Goal: Answer question/provide support

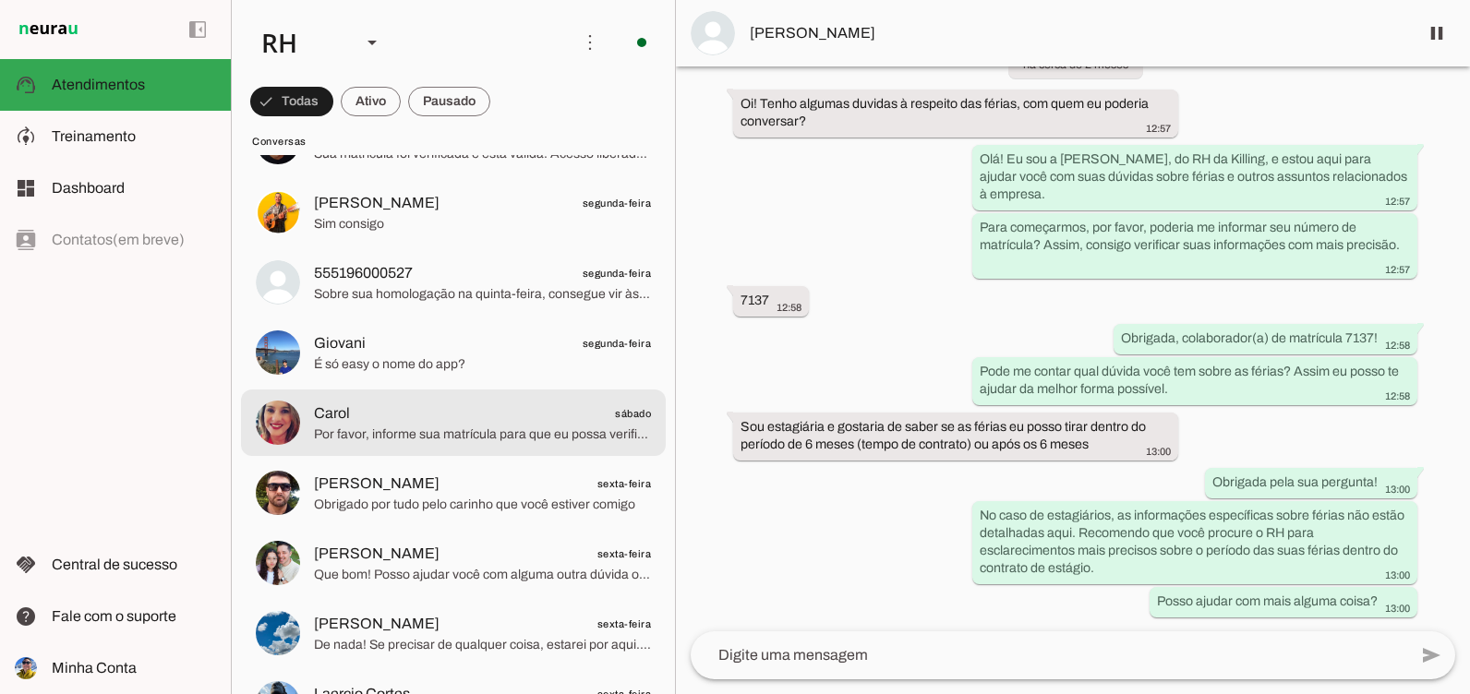
scroll to position [1293, 0]
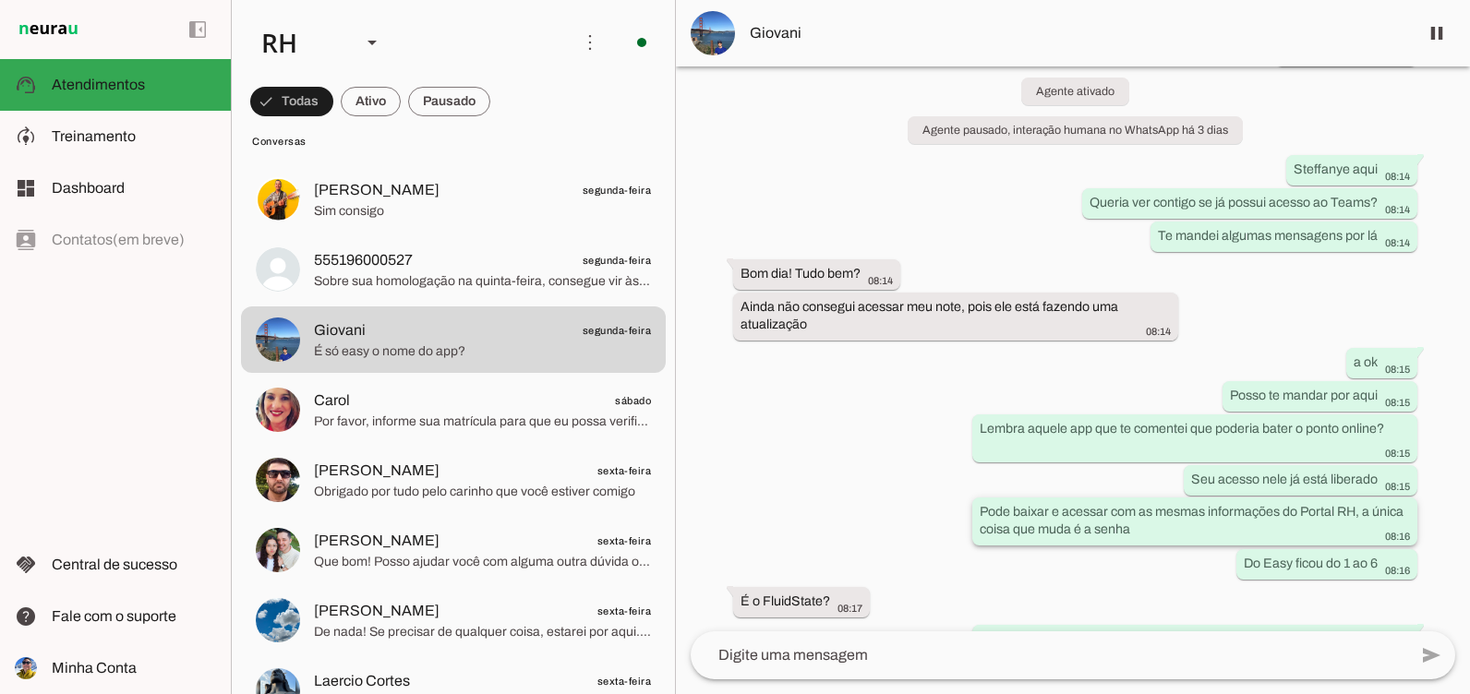
scroll to position [416, 0]
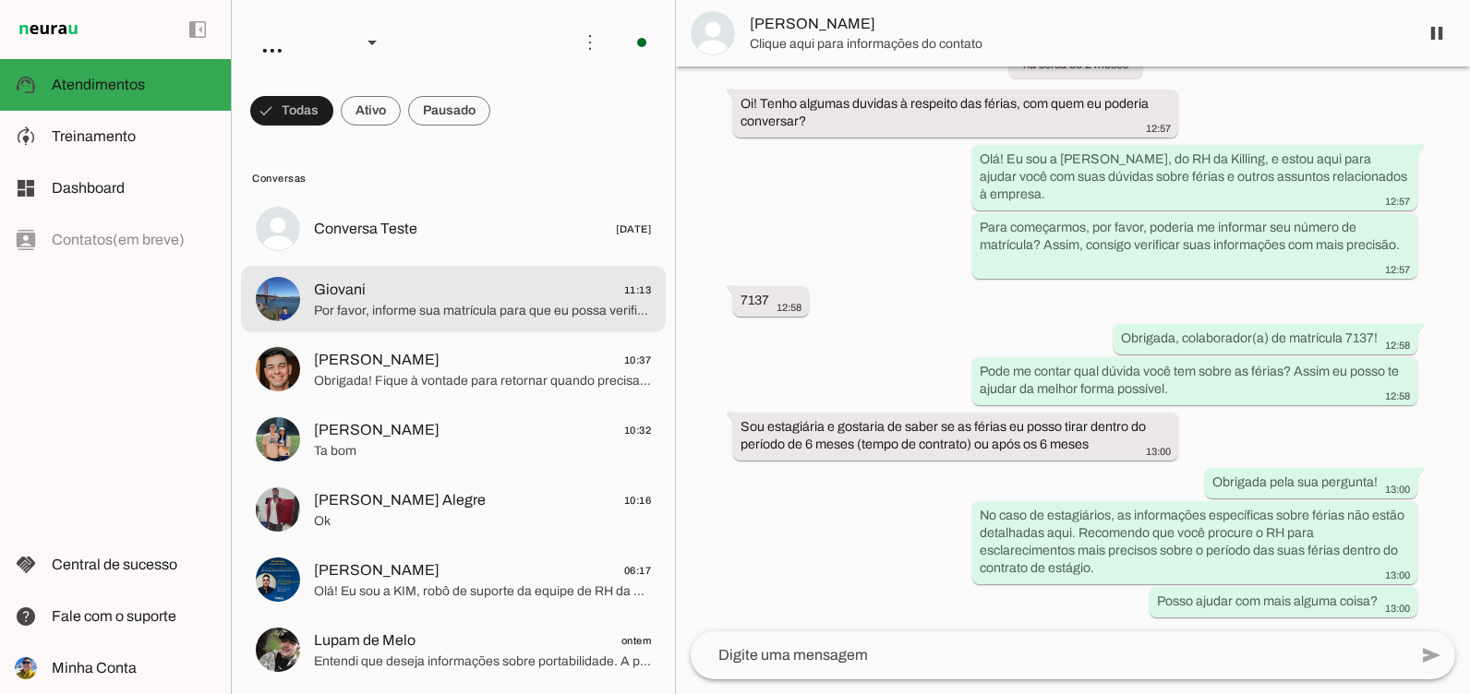
click at [467, 290] on span "Giovani 11:13" at bounding box center [482, 290] width 337 height 23
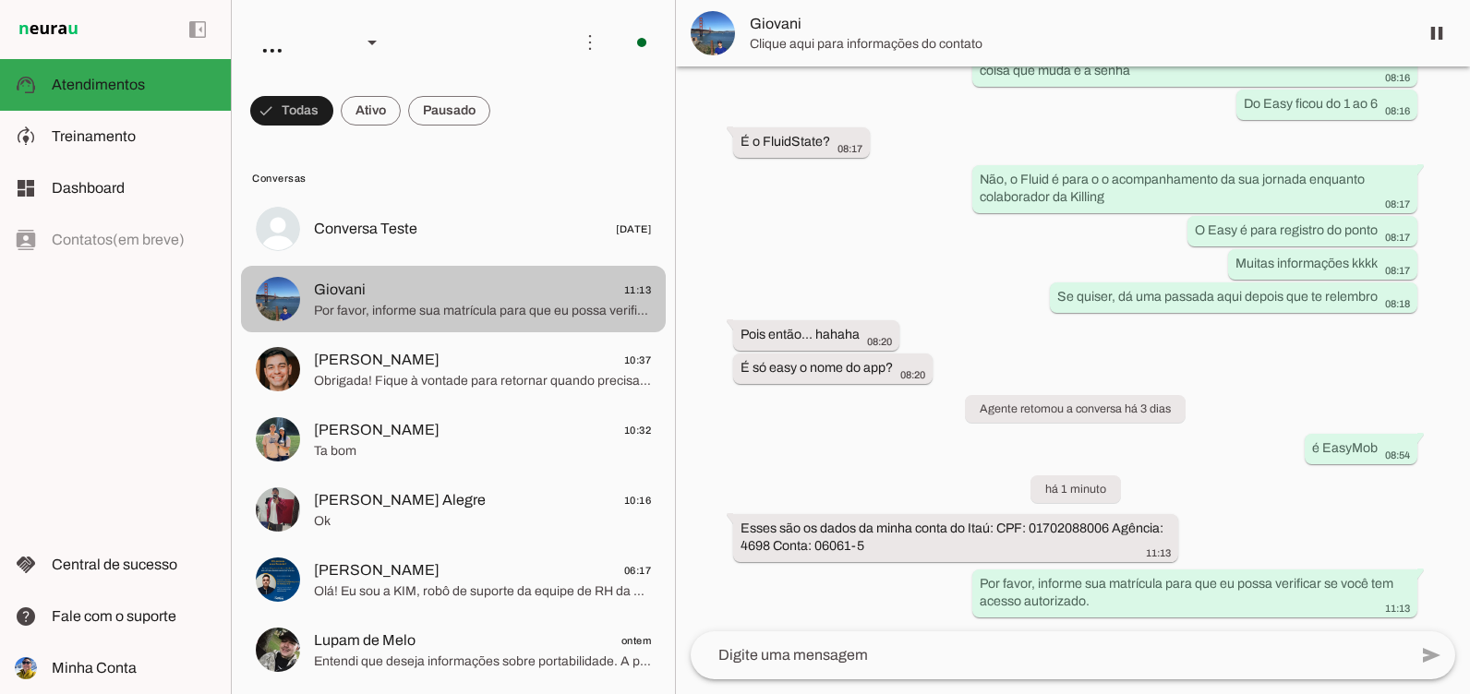
scroll to position [570, 0]
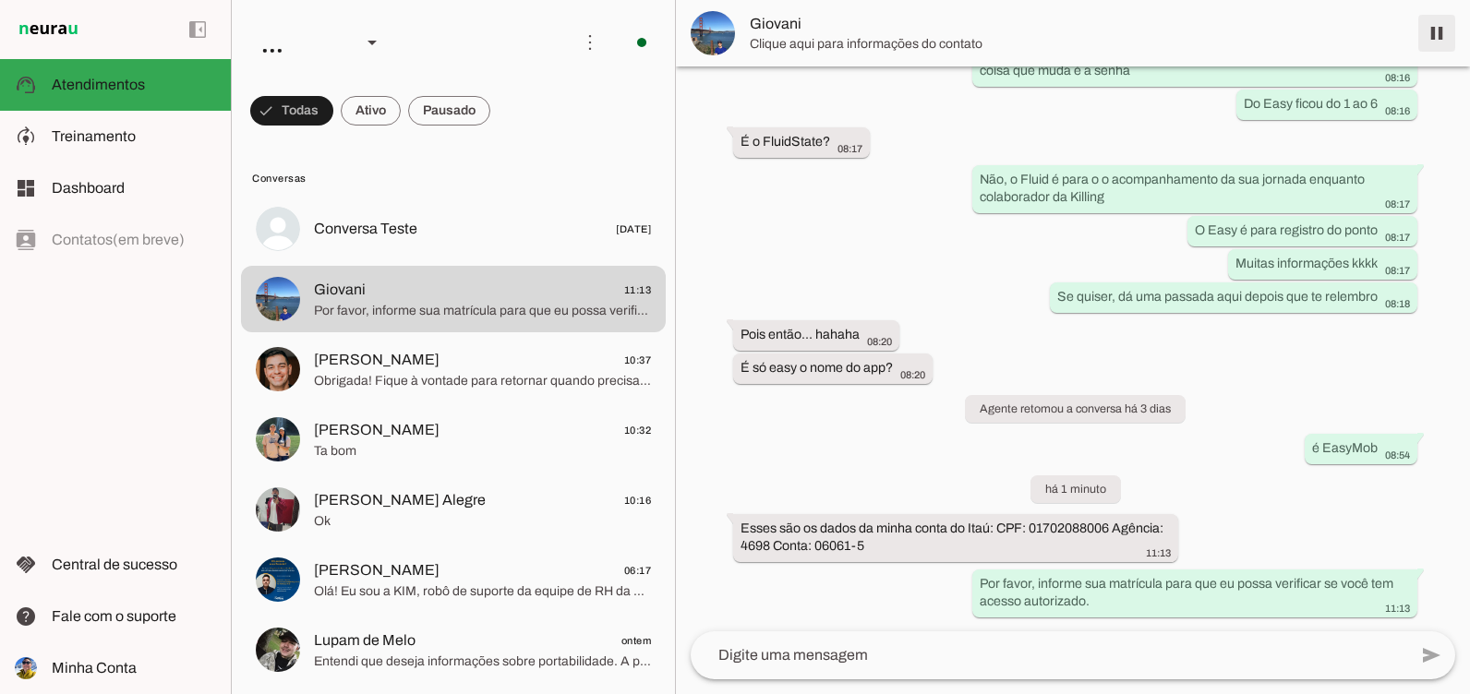
click at [1448, 29] on span at bounding box center [1437, 33] width 44 height 44
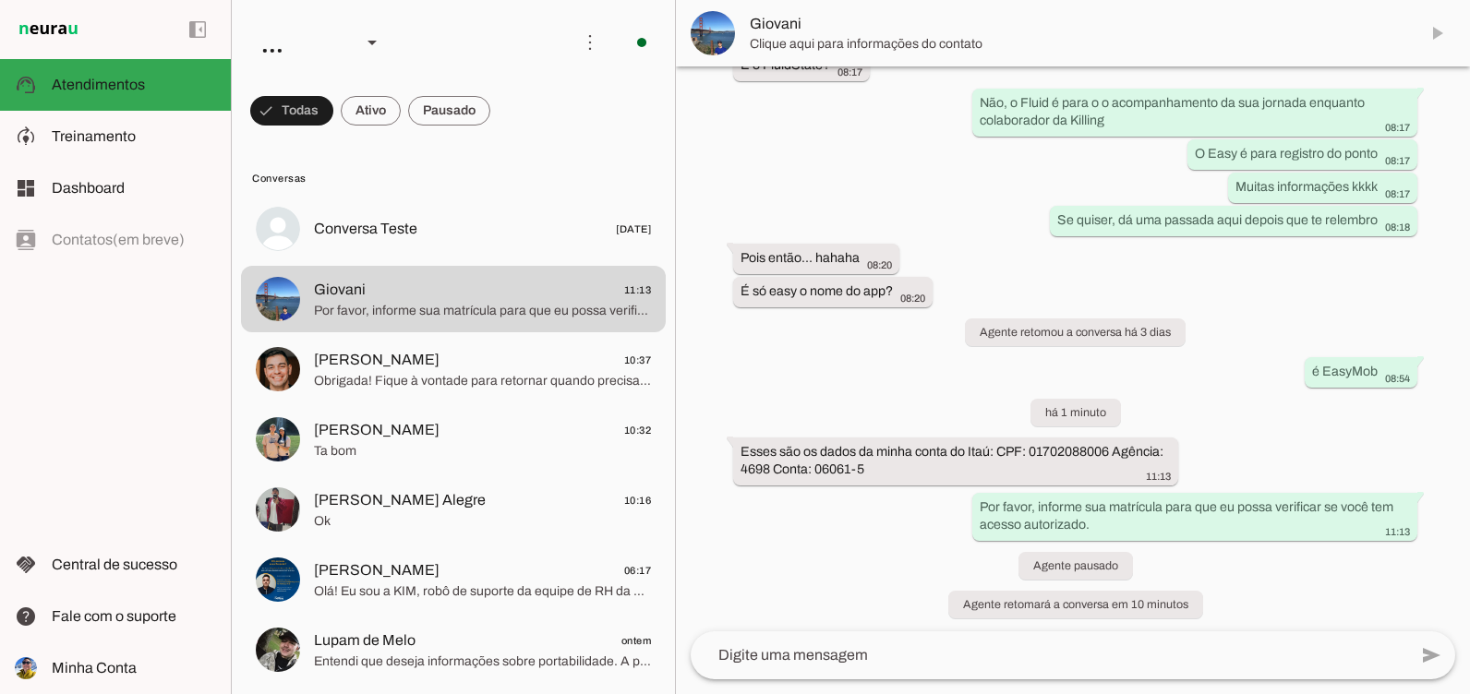
scroll to position [652, 0]
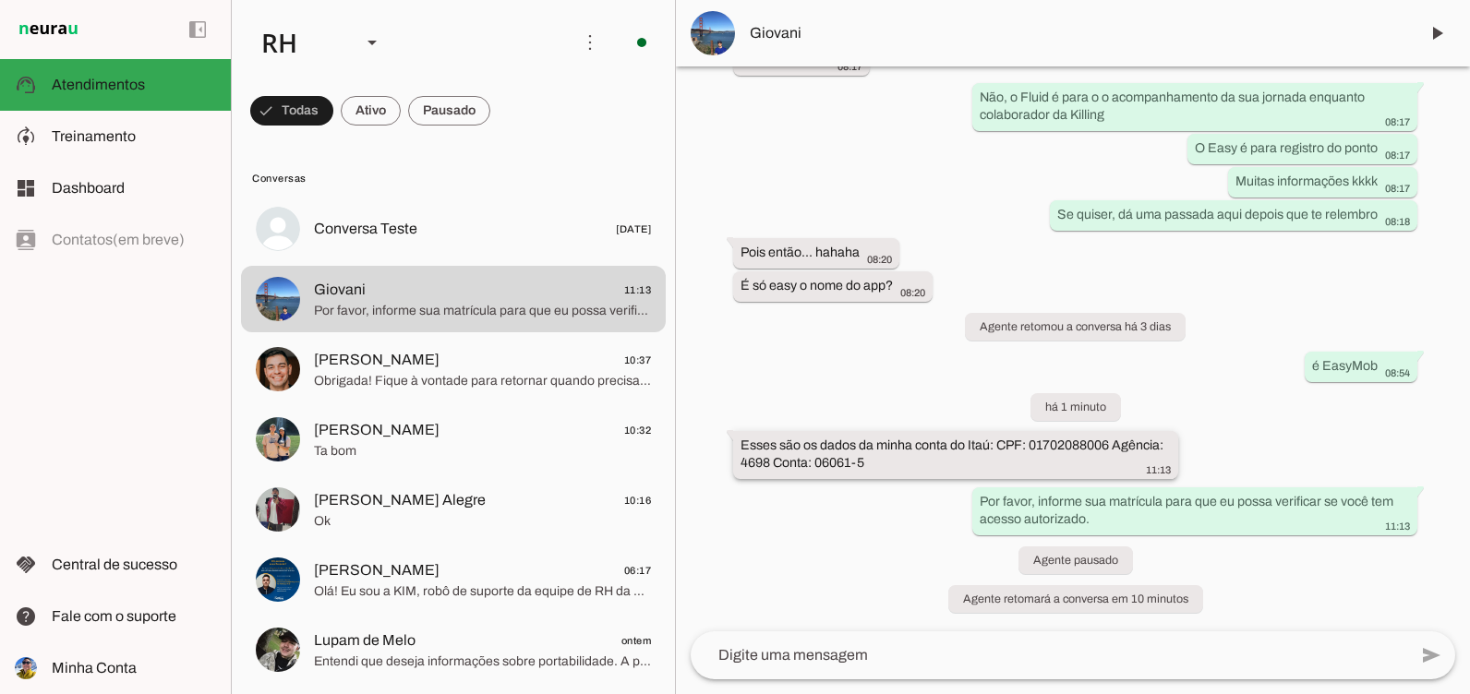
drag, startPoint x: 794, startPoint y: 464, endPoint x: 824, endPoint y: 462, distance: 29.6
click at [0, 0] on slot "Esses são os dados da minha conta do Itaú: CPF: 01702088006 Agência: 4698 Conta…" at bounding box center [0, 0] width 0 height 0
drag, startPoint x: 869, startPoint y: 464, endPoint x: 974, endPoint y: 460, distance: 105.3
click at [974, 460] on div "Esses são os dados da minha conta do Itaú: CPF: 01702088006 Agência: 4698 Conta…" at bounding box center [956, 457] width 430 height 41
